Goal: Check status: Check status

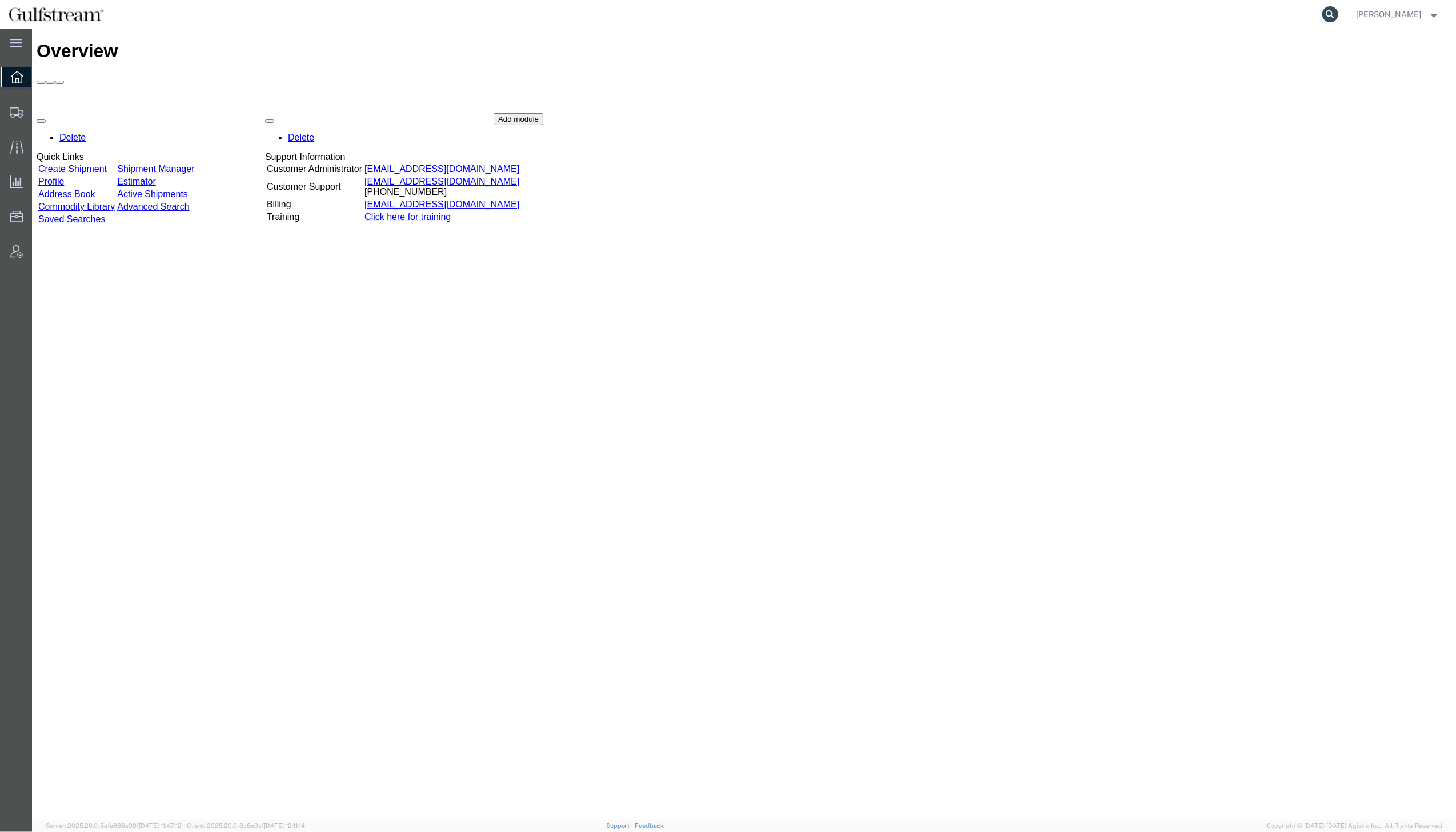
click at [1339, 8] on icon at bounding box center [1329, 14] width 16 height 16
click at [1239, 16] on input "search" at bounding box center [1148, 14] width 348 height 27
paste input "451408223261"
type input "451408223261"
click at [1339, 16] on icon at bounding box center [1329, 14] width 16 height 16
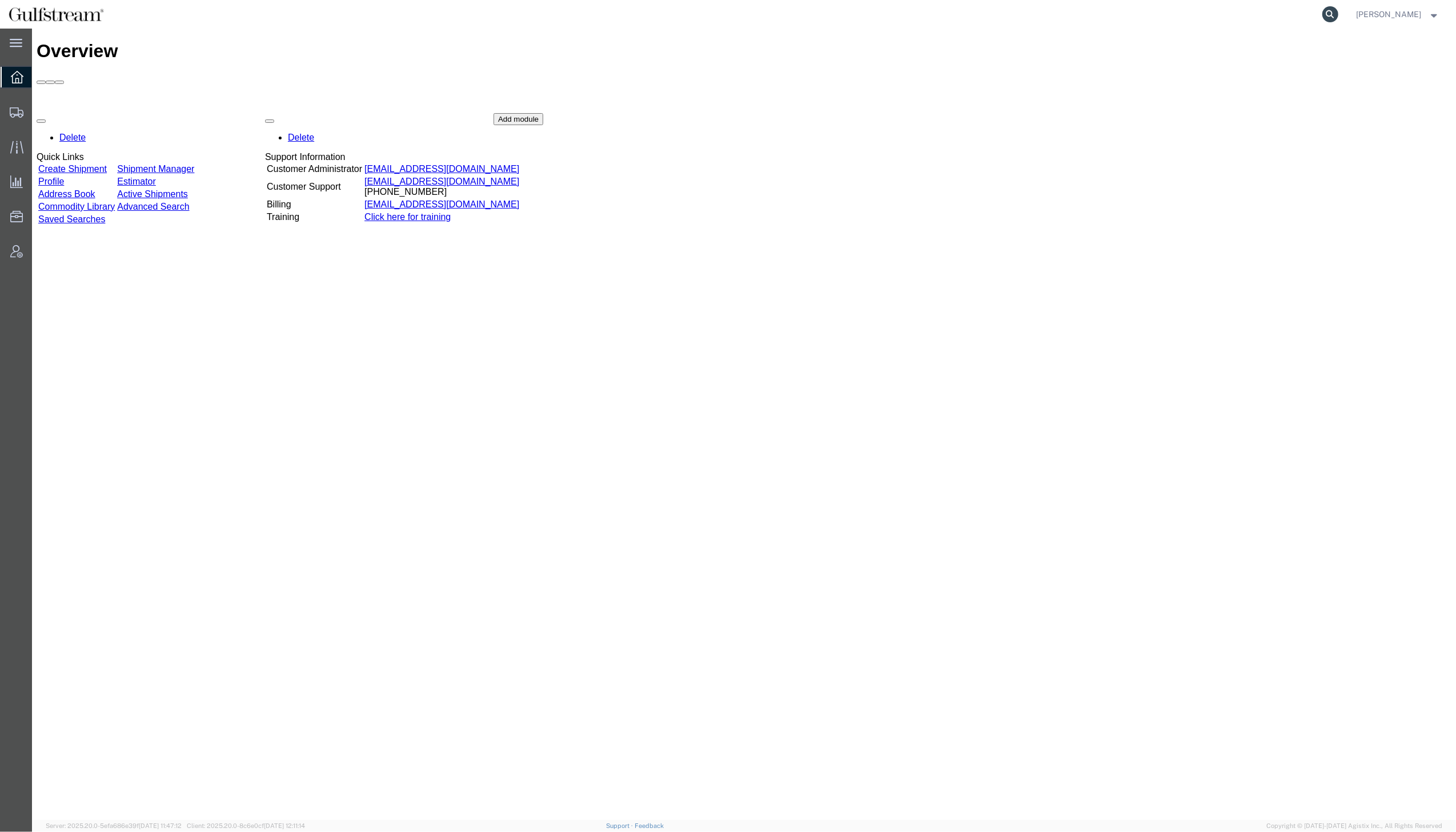
click at [1091, 7] on icon at bounding box center [1329, 14] width 16 height 16
click at [1091, 18] on input "search" at bounding box center [1148, 14] width 348 height 27
paste input "884473761734"
type input "884473761734"
drag, startPoint x: 1348, startPoint y: 14, endPoint x: 869, endPoint y: 294, distance: 554.8
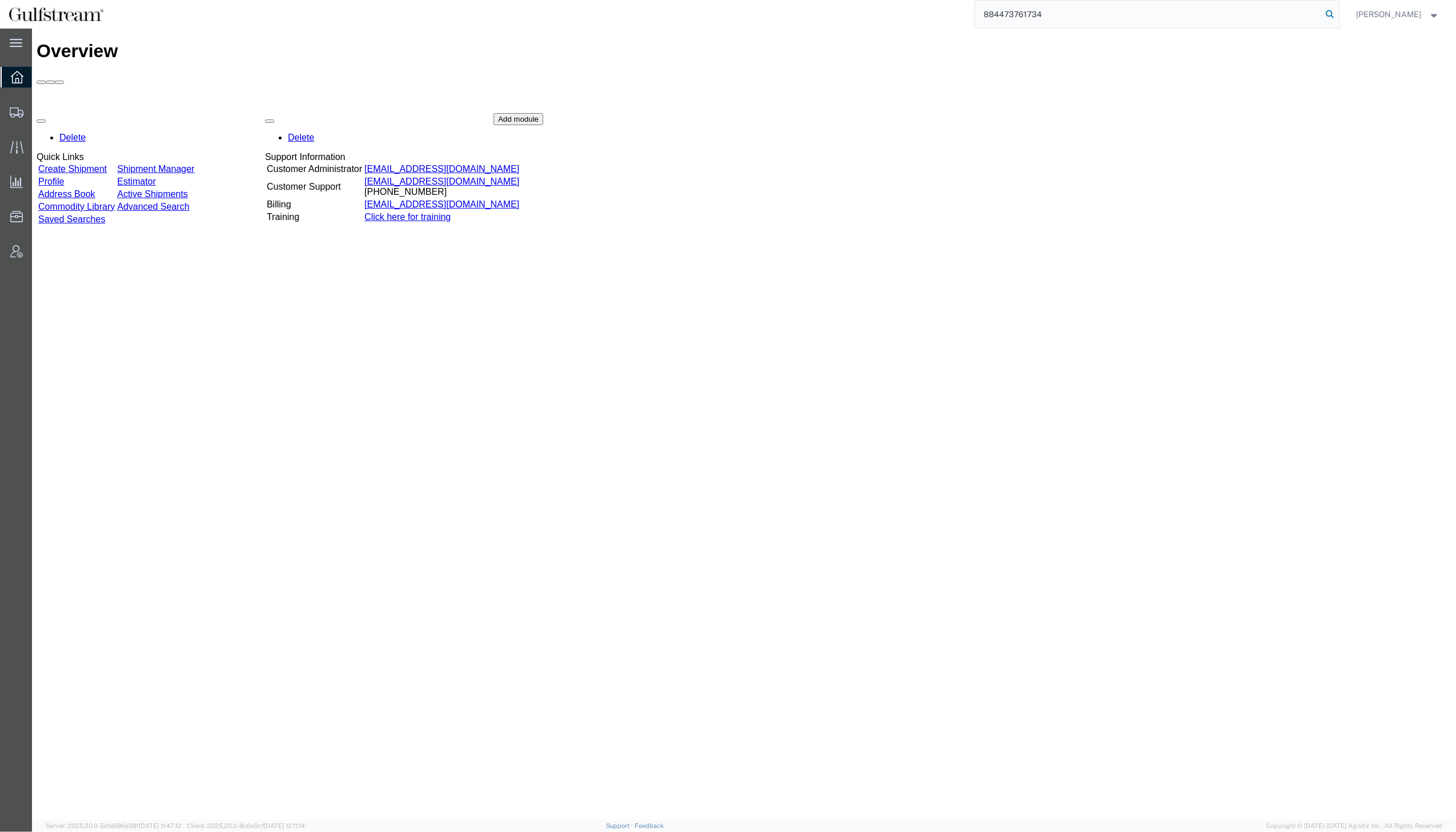
click at [1091, 14] on icon at bounding box center [1329, 14] width 16 height 16
